Goal: Find specific page/section

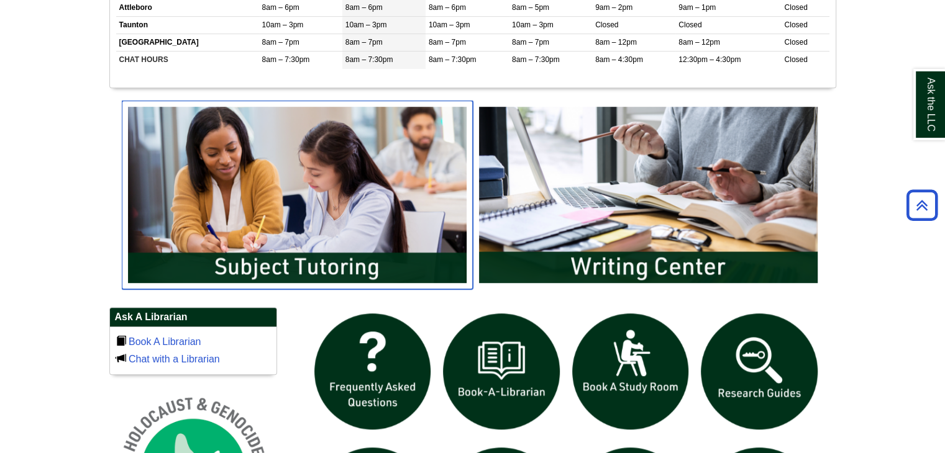
click at [326, 230] on img "slideshow" at bounding box center [297, 195] width 351 height 189
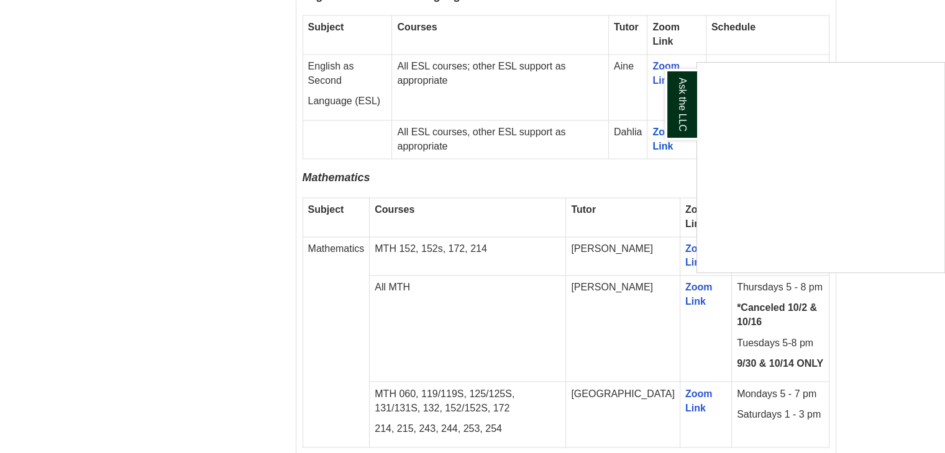
scroll to position [2319, 0]
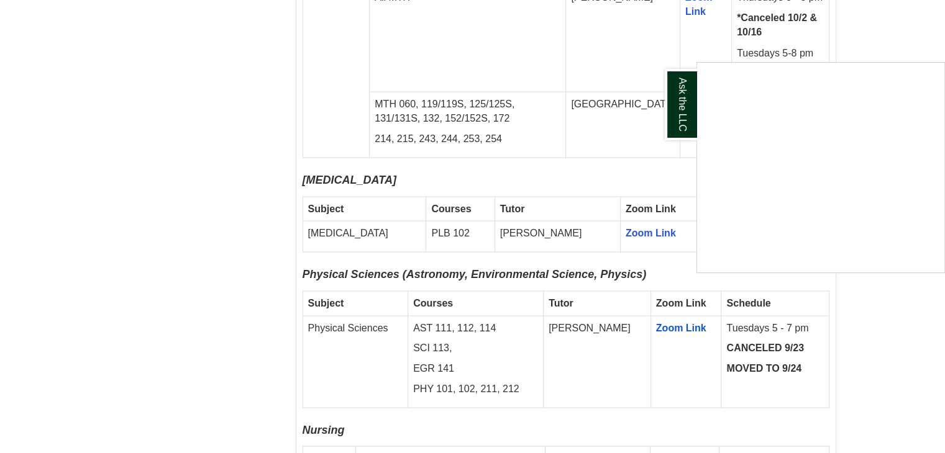
click at [604, 186] on div "Ask the LLC" at bounding box center [472, 226] width 945 height 453
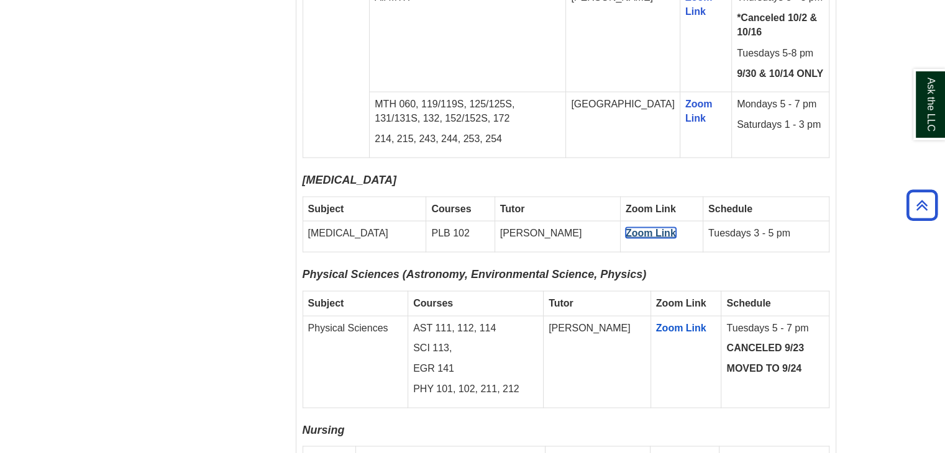
click at [626, 227] on span "Zoom Link" at bounding box center [651, 232] width 50 height 11
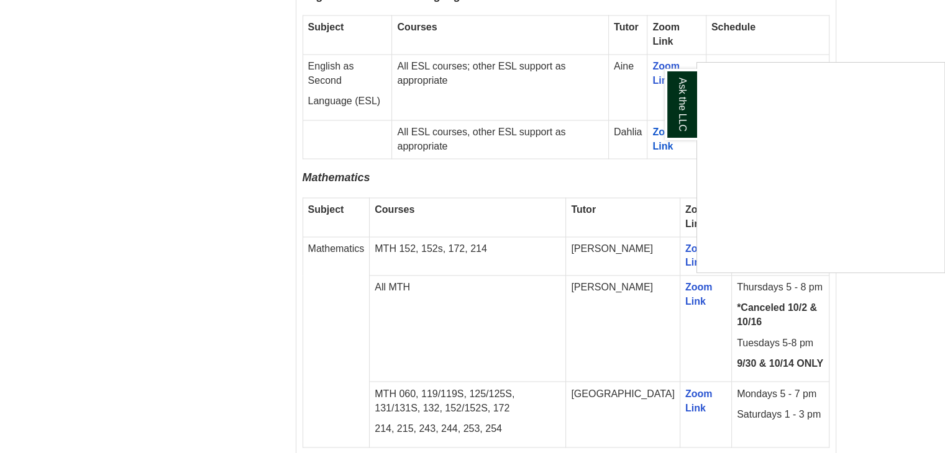
scroll to position [2319, 0]
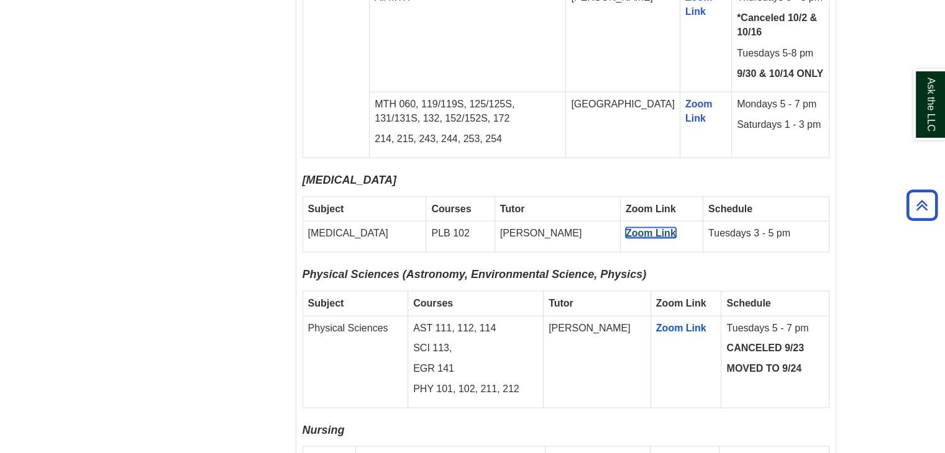
click at [626, 227] on span "Zoom Link" at bounding box center [651, 232] width 50 height 11
